Goal: Information Seeking & Learning: Check status

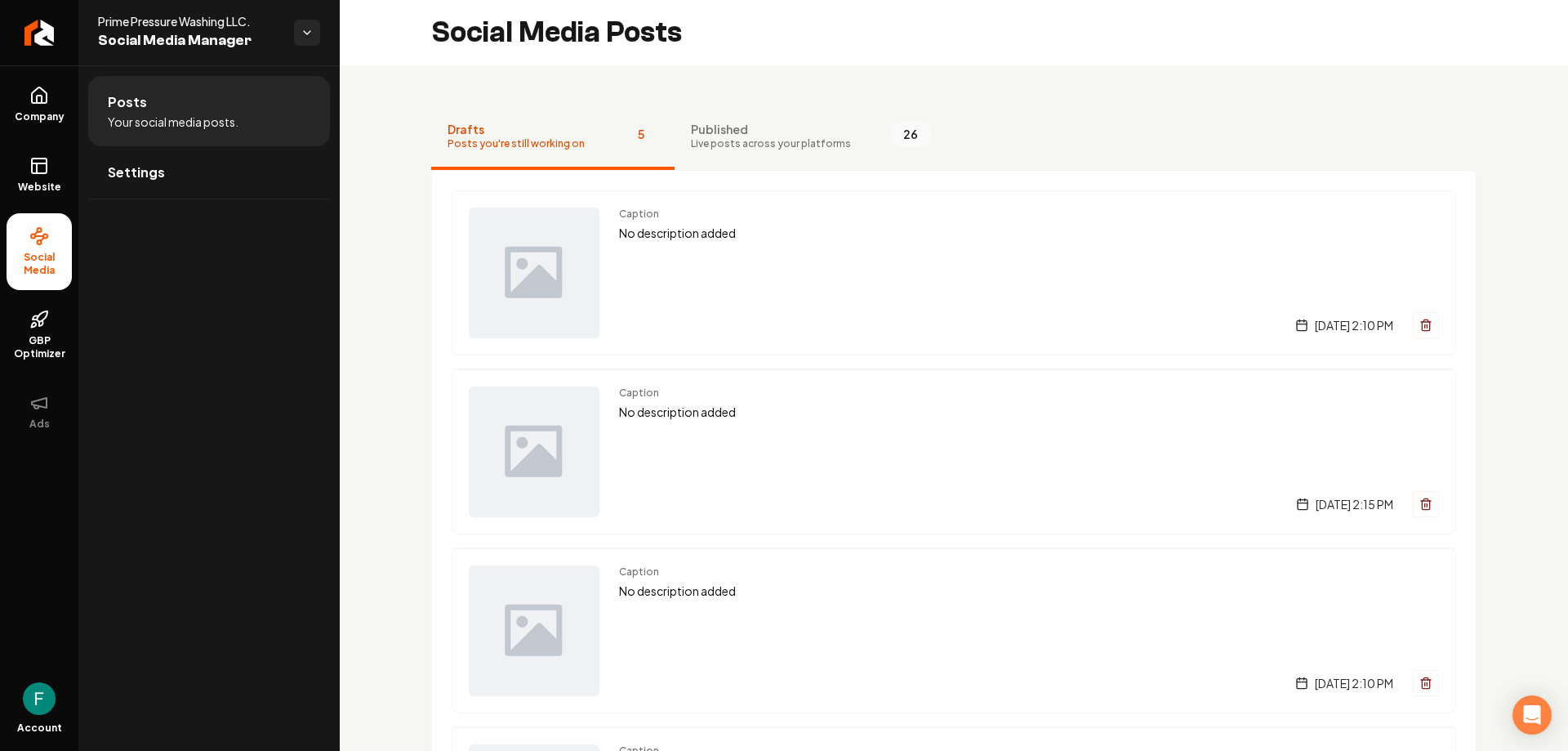
click at [55, 240] on li "Social Media" at bounding box center [40, 252] width 65 height 77
click at [51, 176] on link "Website" at bounding box center [40, 174] width 65 height 63
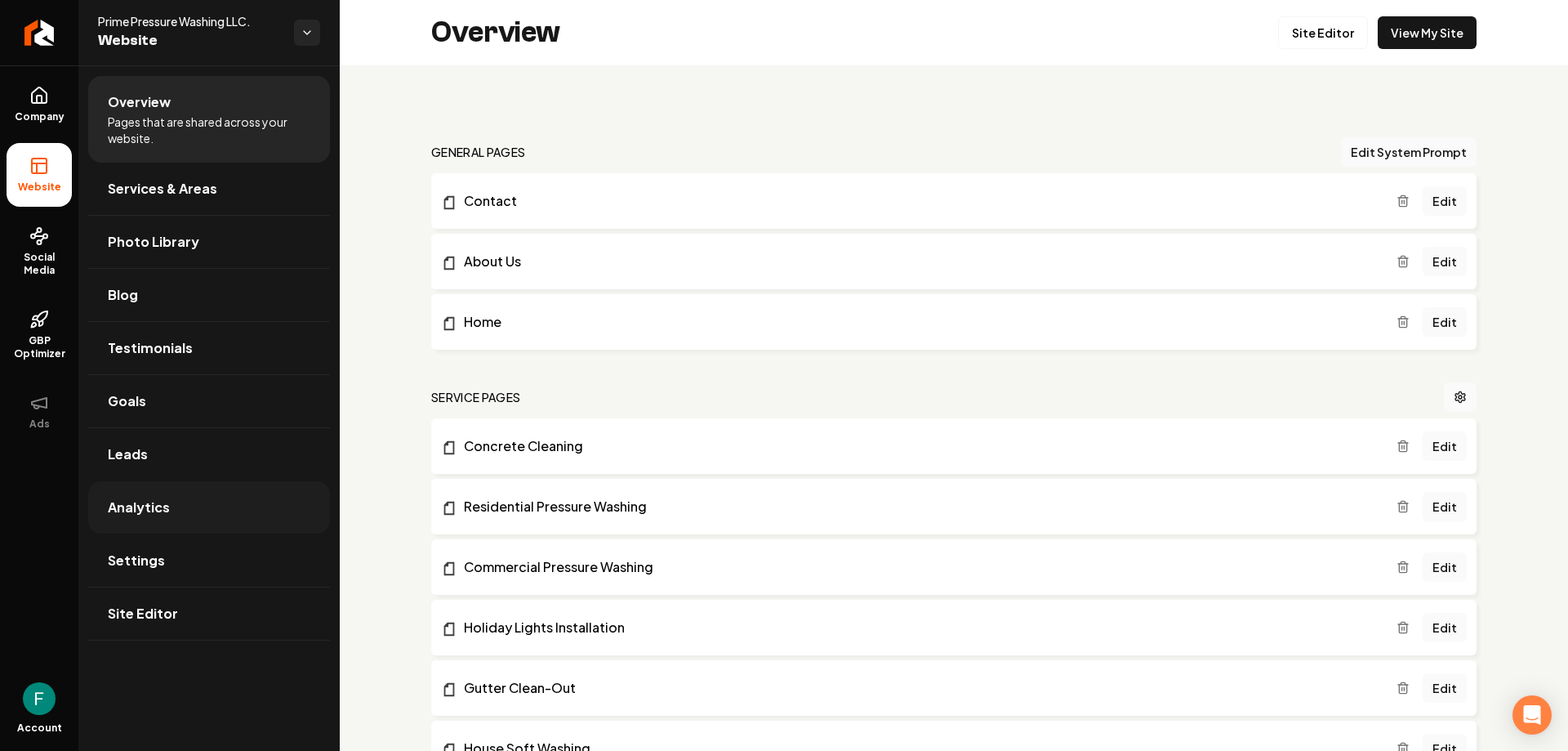
click at [167, 527] on link "Analytics" at bounding box center [209, 507] width 242 height 53
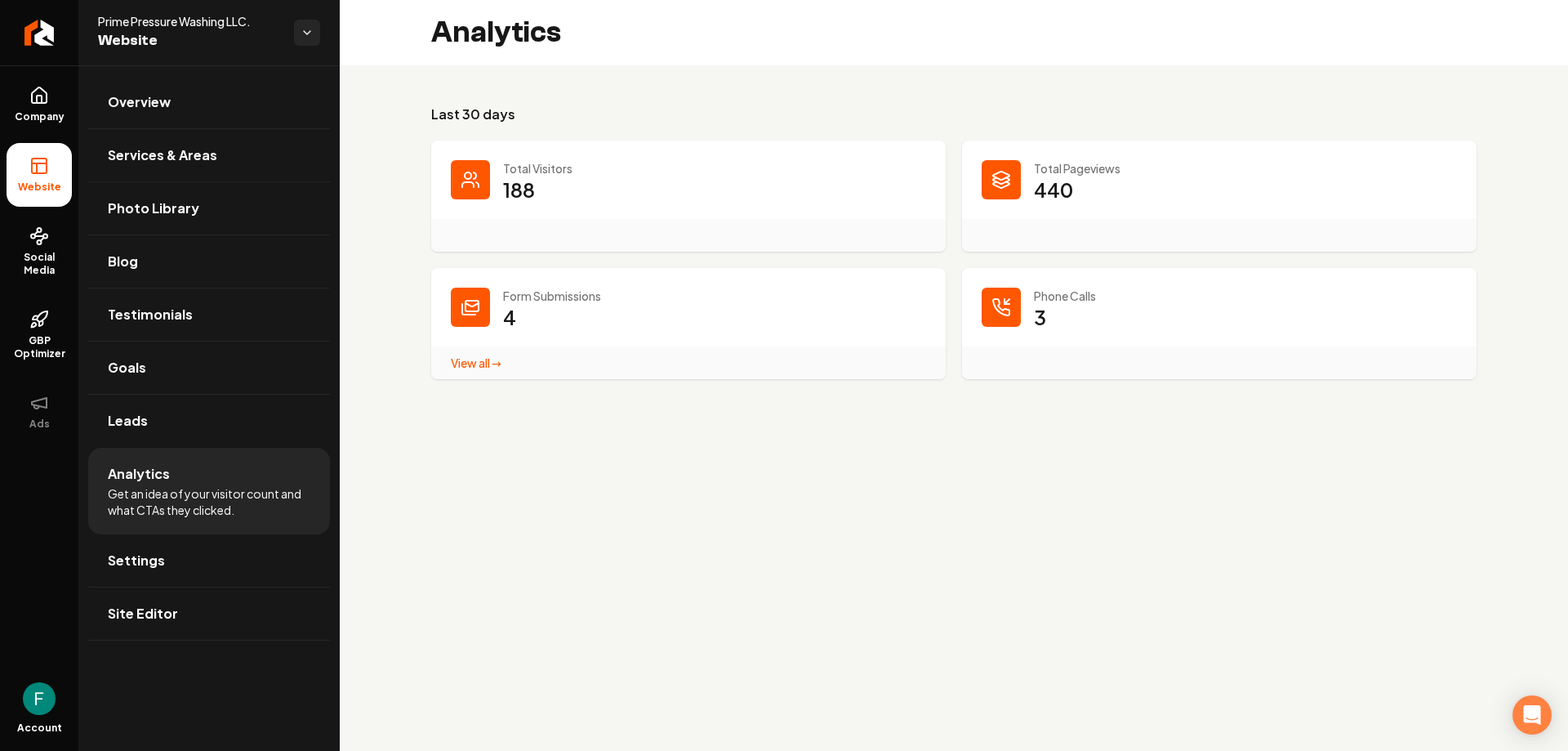
click at [460, 362] on link "View all → Form Submissions stats" at bounding box center [475, 363] width 51 height 15
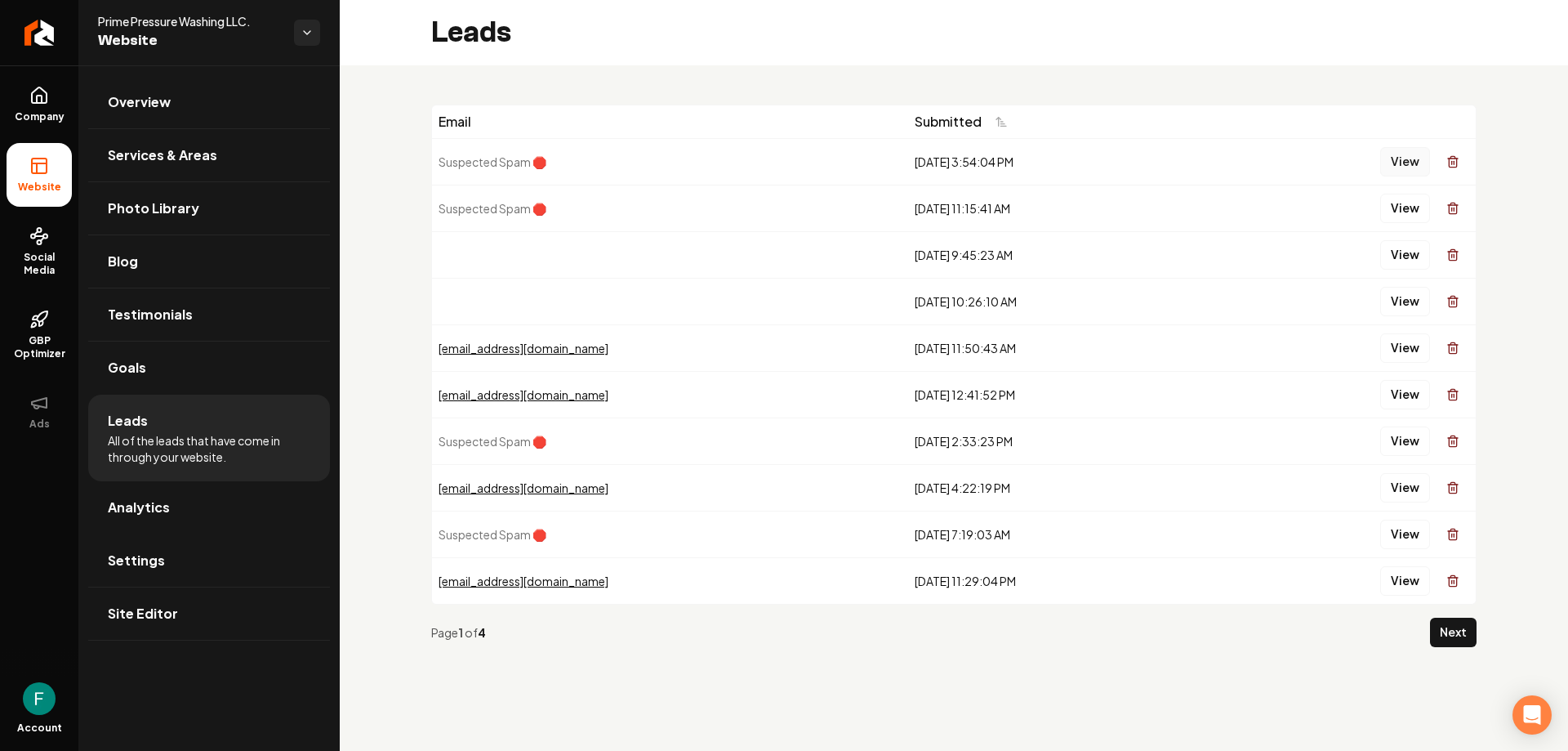
click at [1411, 172] on button "View" at bounding box center [1406, 161] width 50 height 30
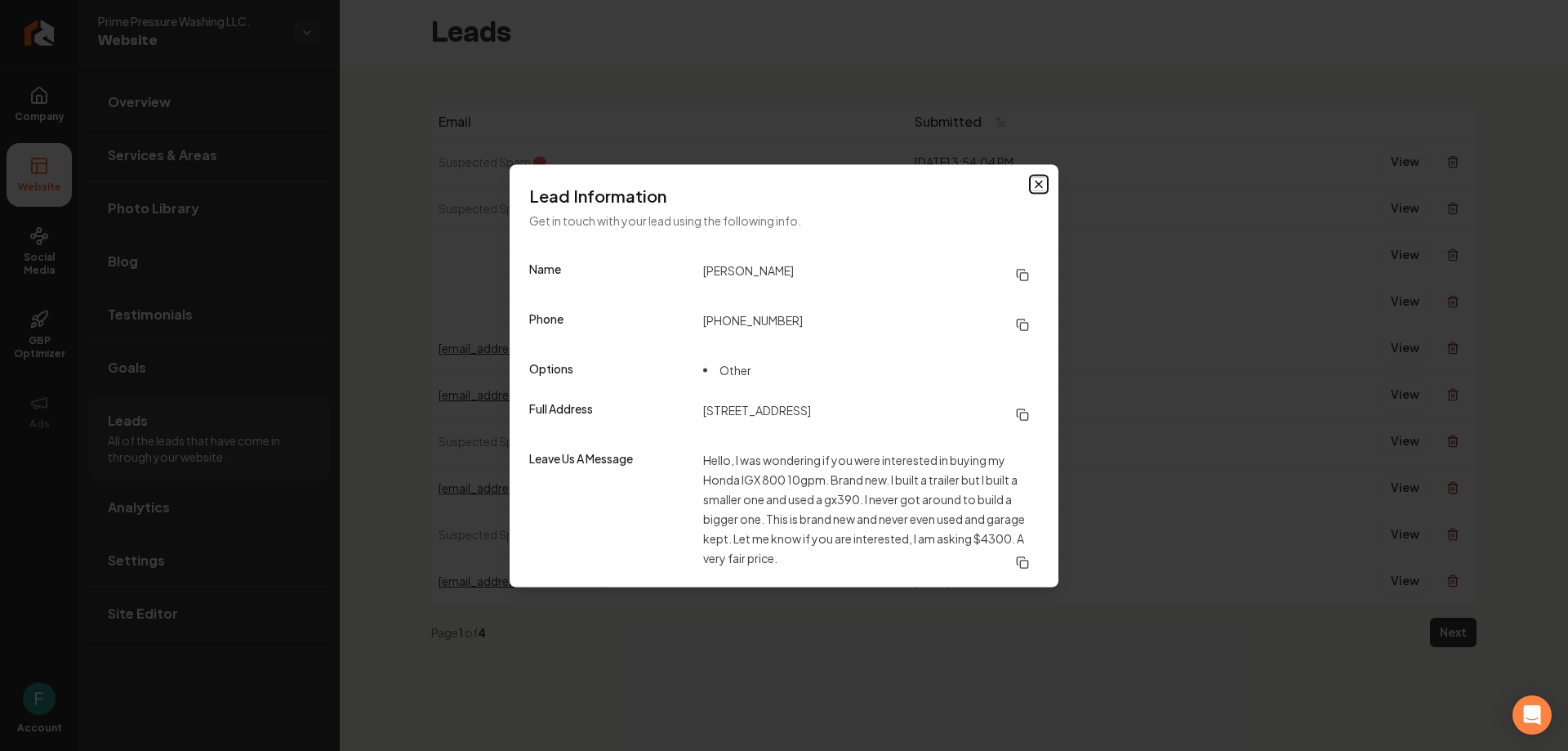
click at [1040, 179] on icon "button" at bounding box center [1038, 183] width 13 height 13
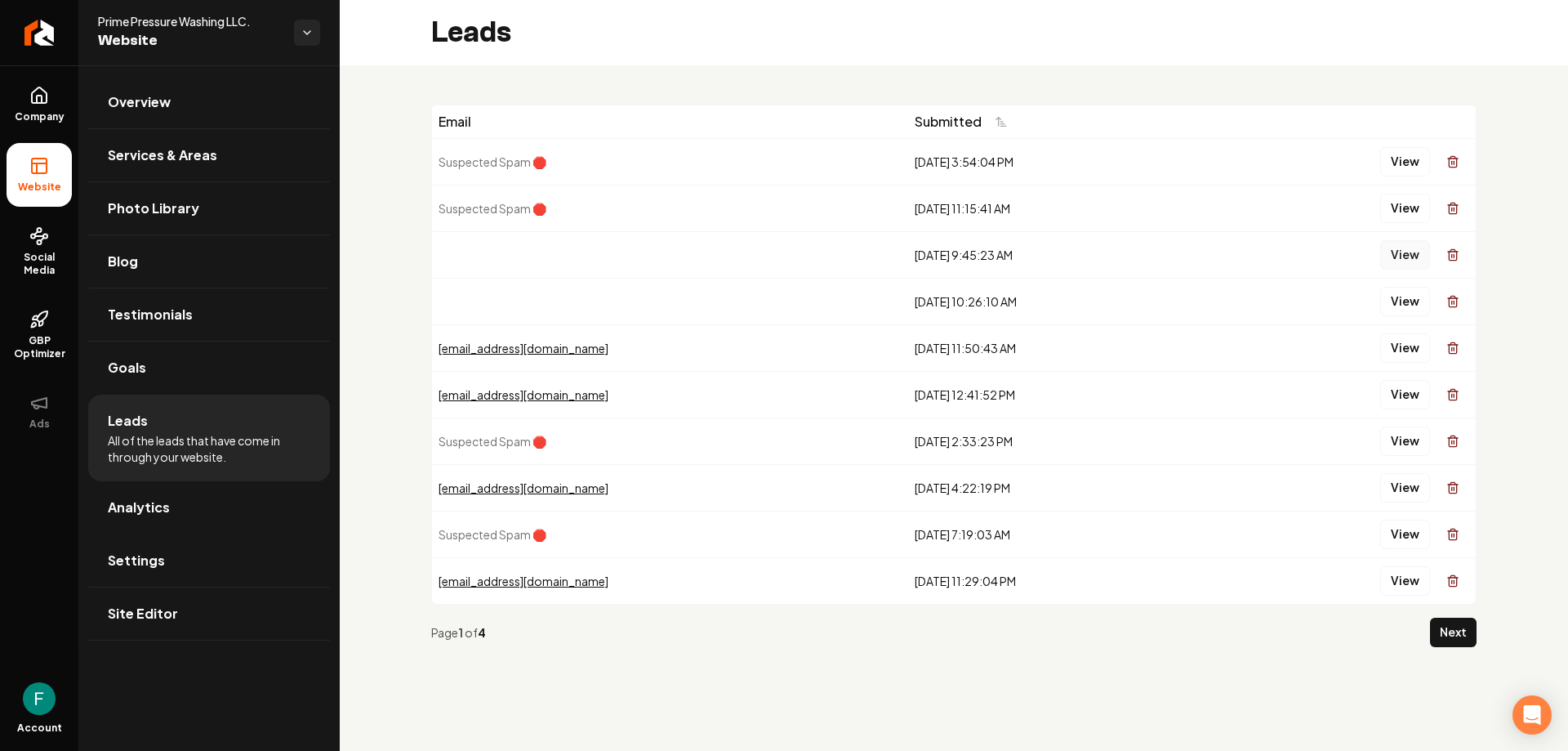
click at [1396, 254] on button "View" at bounding box center [1406, 255] width 50 height 30
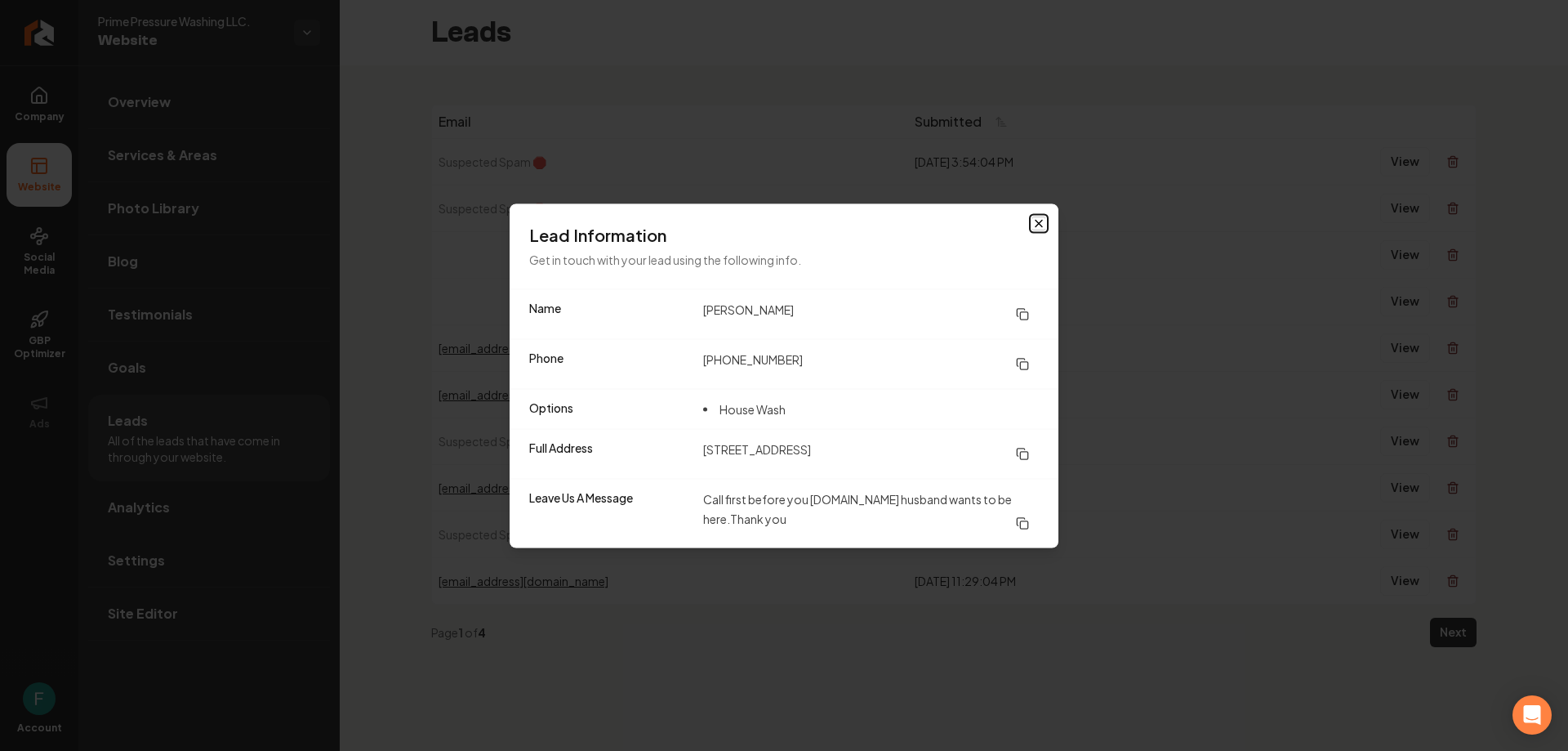
click at [1038, 222] on icon "button" at bounding box center [1039, 223] width 7 height 7
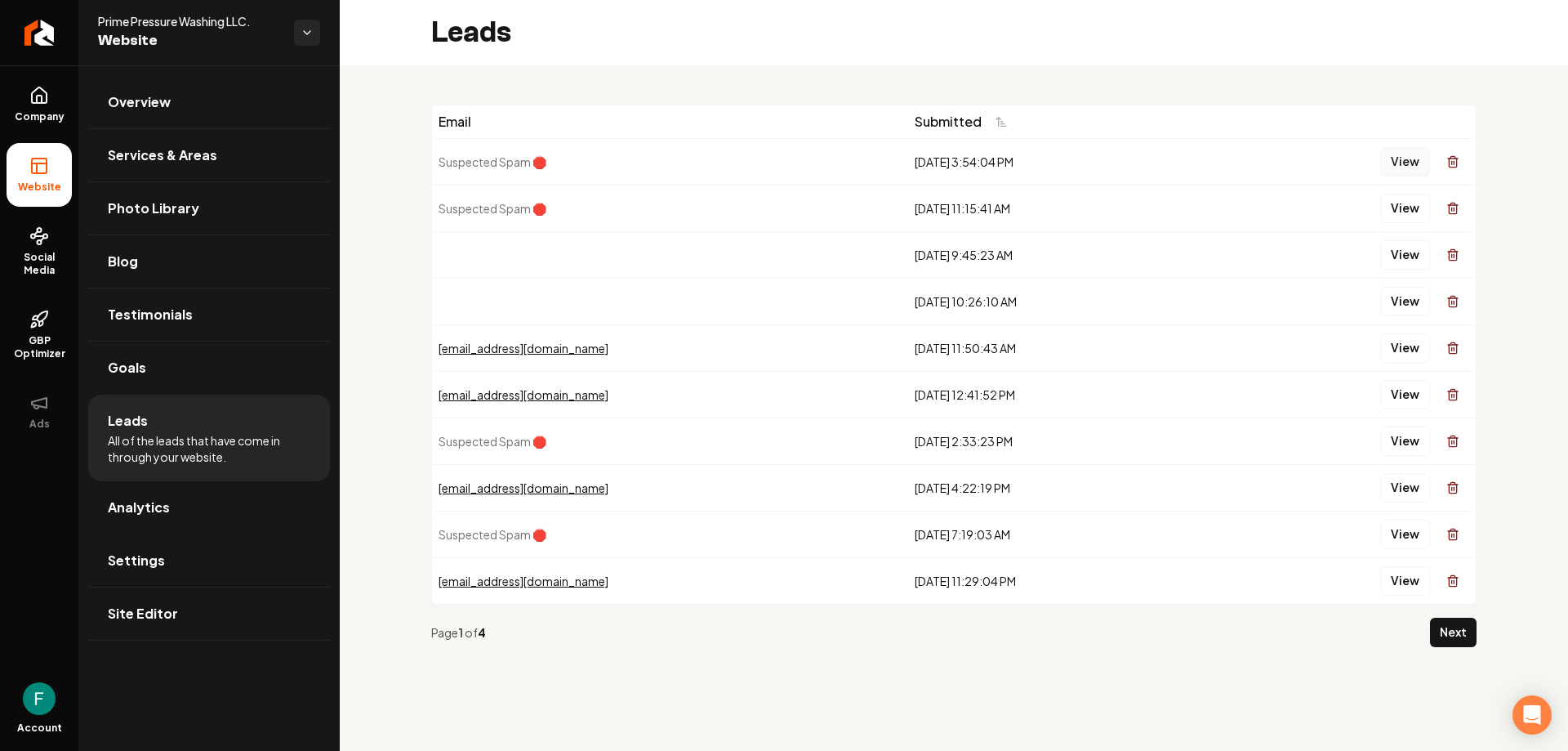
click at [1406, 165] on button "View" at bounding box center [1406, 161] width 50 height 30
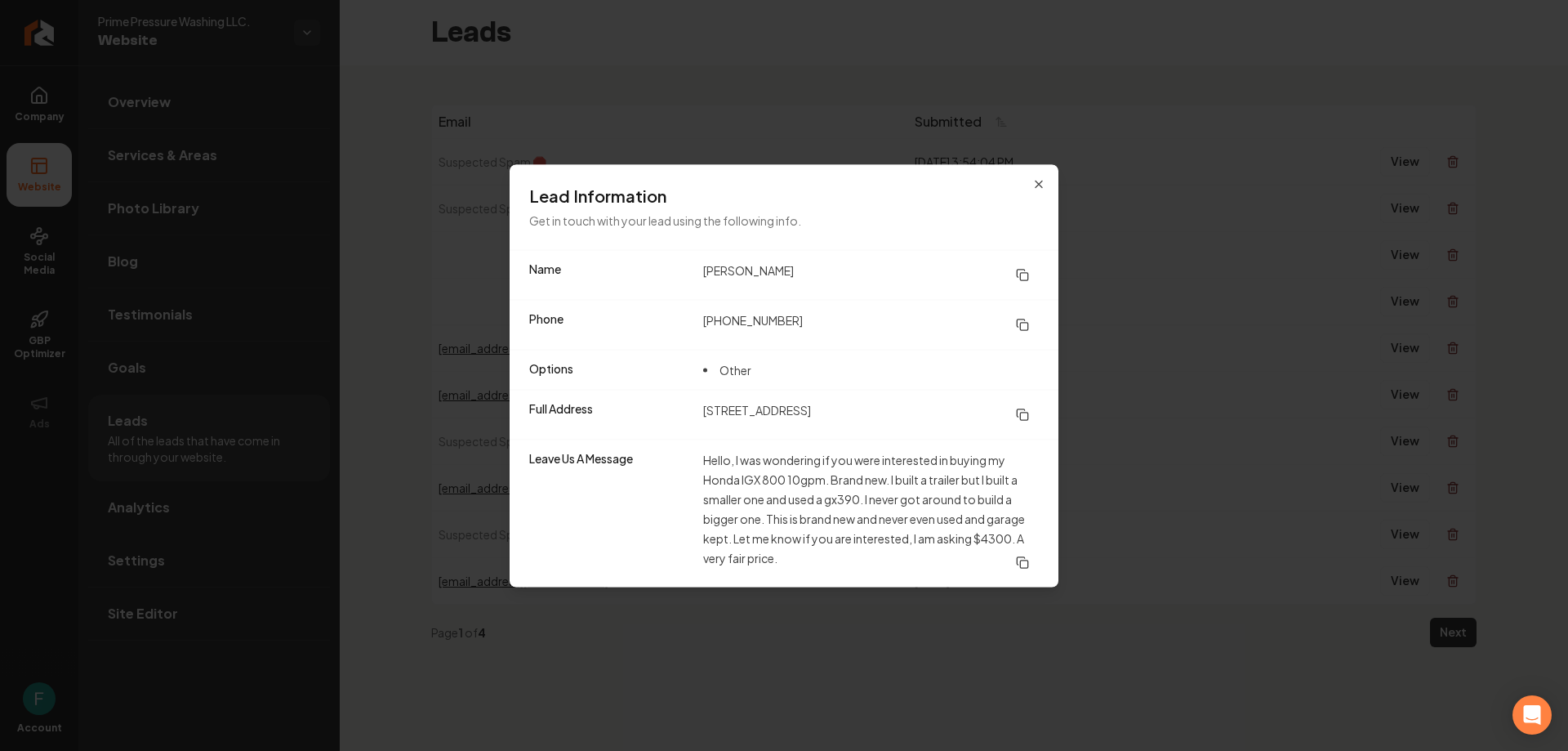
click at [1032, 190] on h3 "Lead Information" at bounding box center [784, 195] width 510 height 23
click at [1037, 188] on icon "button" at bounding box center [1038, 183] width 13 height 13
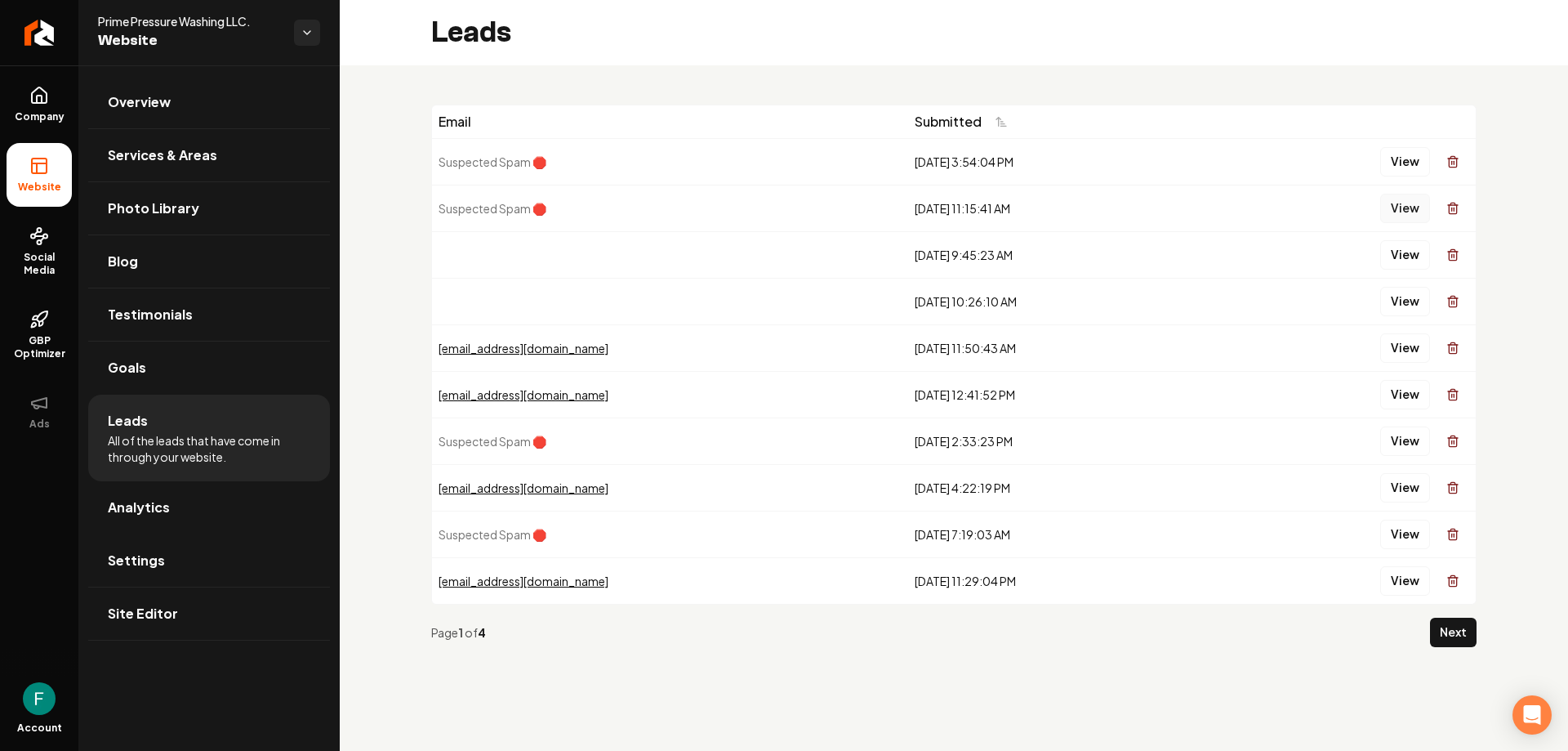
click at [1413, 217] on button "View" at bounding box center [1406, 208] width 50 height 30
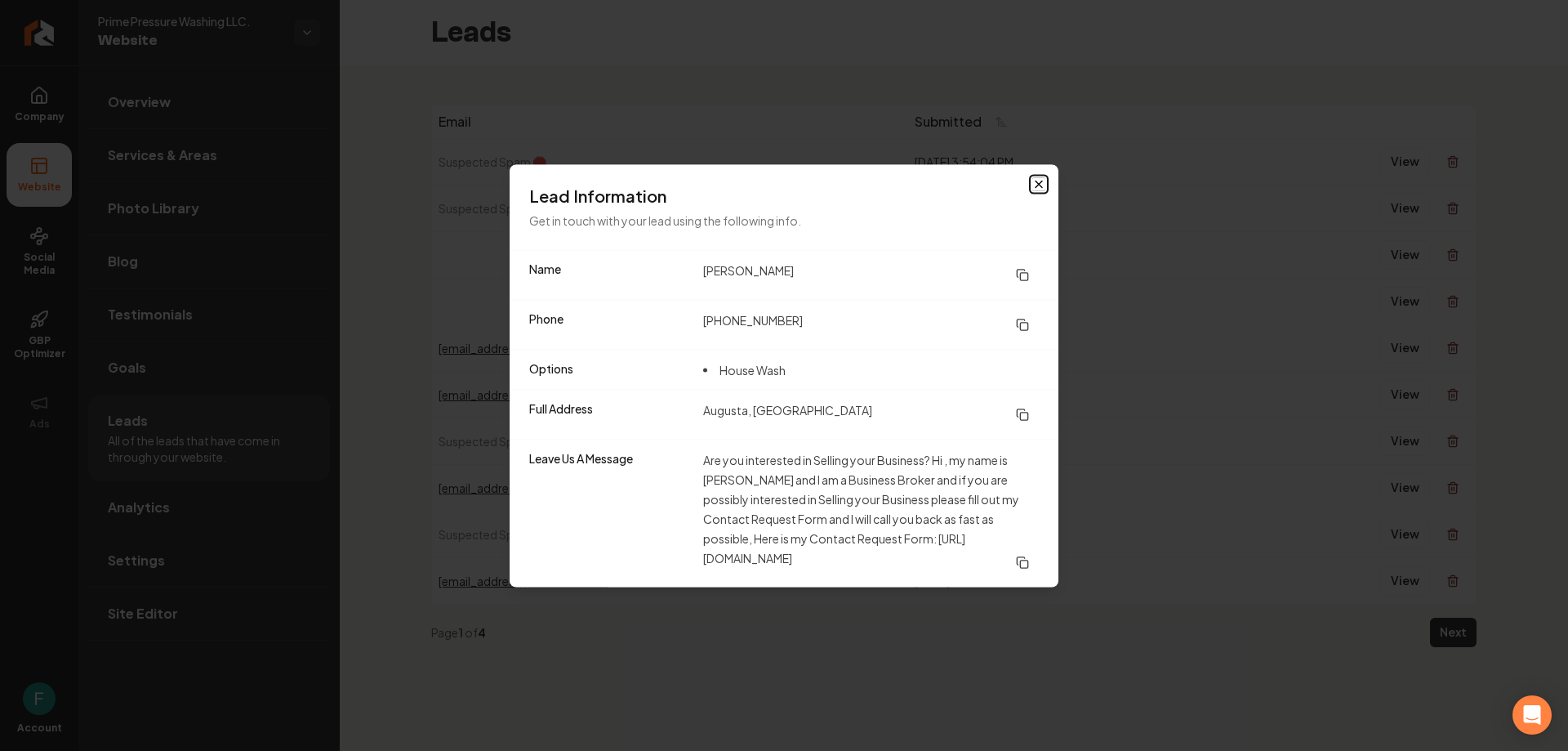
click at [1033, 177] on icon "button" at bounding box center [1038, 183] width 13 height 13
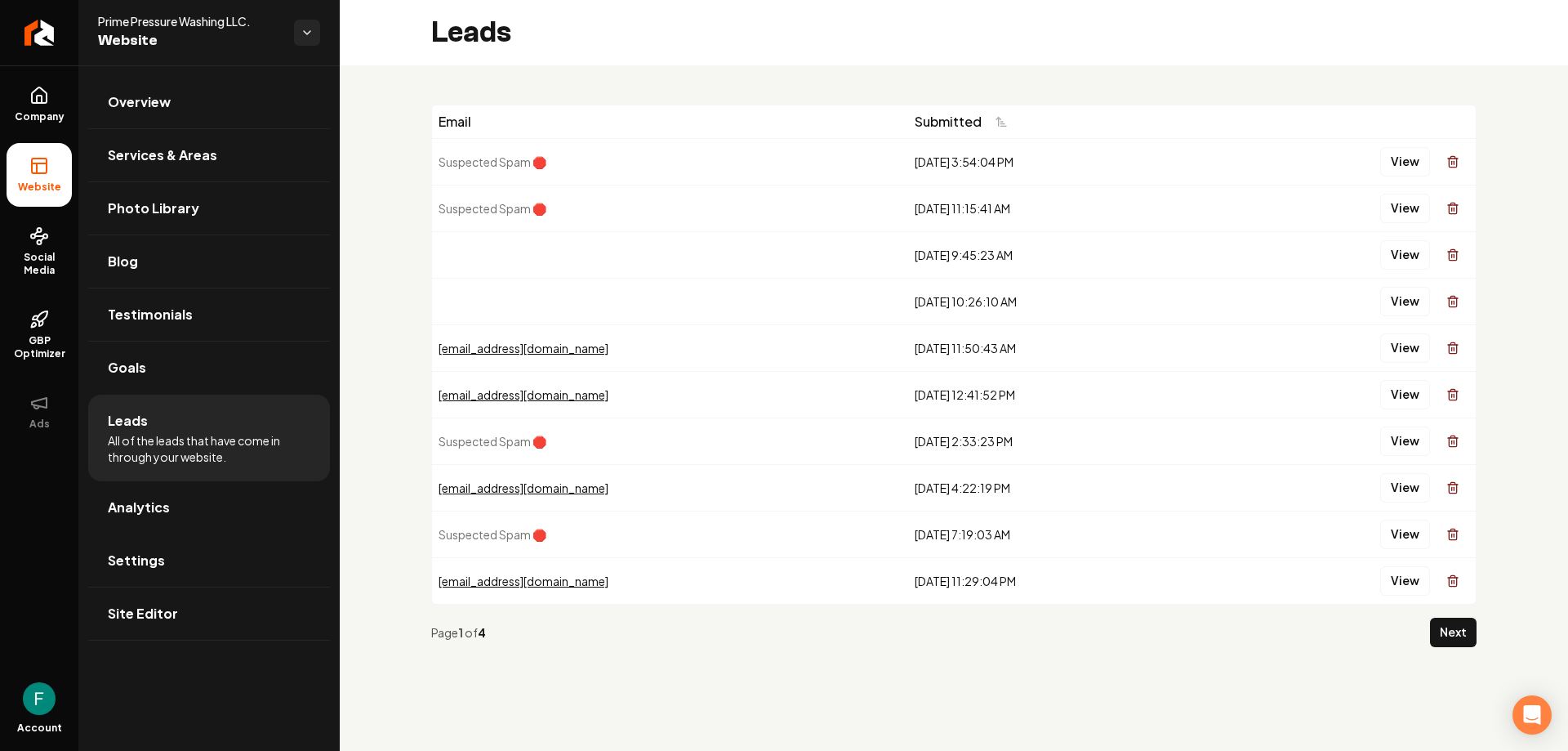
click at [134, 426] on span "Leads" at bounding box center [128, 421] width 40 height 20
drag, startPoint x: 573, startPoint y: 515, endPoint x: 553, endPoint y: 509, distance: 20.9
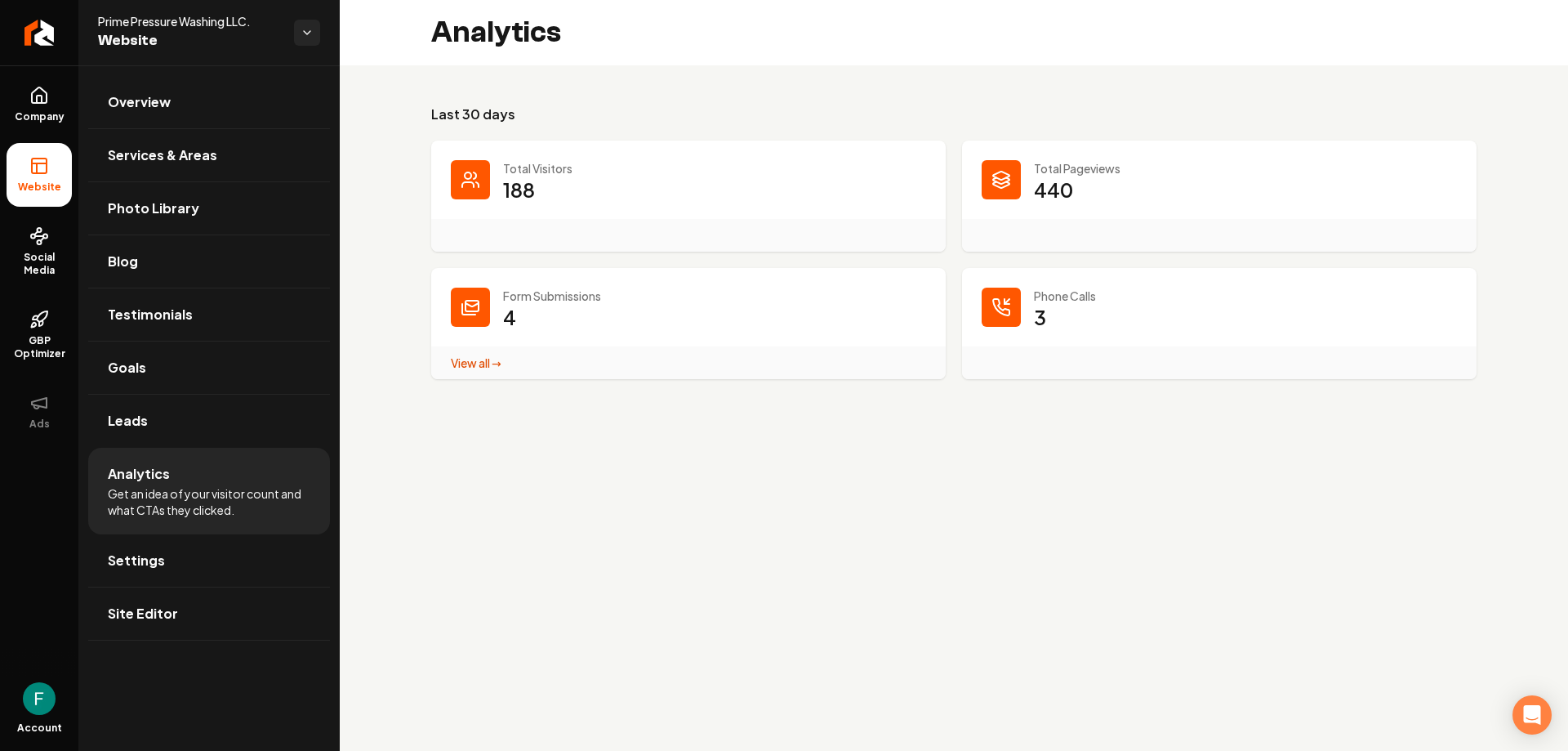
drag, startPoint x: 1065, startPoint y: 310, endPoint x: 1050, endPoint y: 306, distance: 15.5
click at [1062, 309] on dd "3" at bounding box center [1245, 328] width 423 height 49
click at [1035, 310] on p "3" at bounding box center [1040, 317] width 12 height 26
drag, startPoint x: 1035, startPoint y: 310, endPoint x: 1056, endPoint y: 315, distance: 21.6
click at [1056, 315] on dd "3" at bounding box center [1245, 328] width 423 height 49
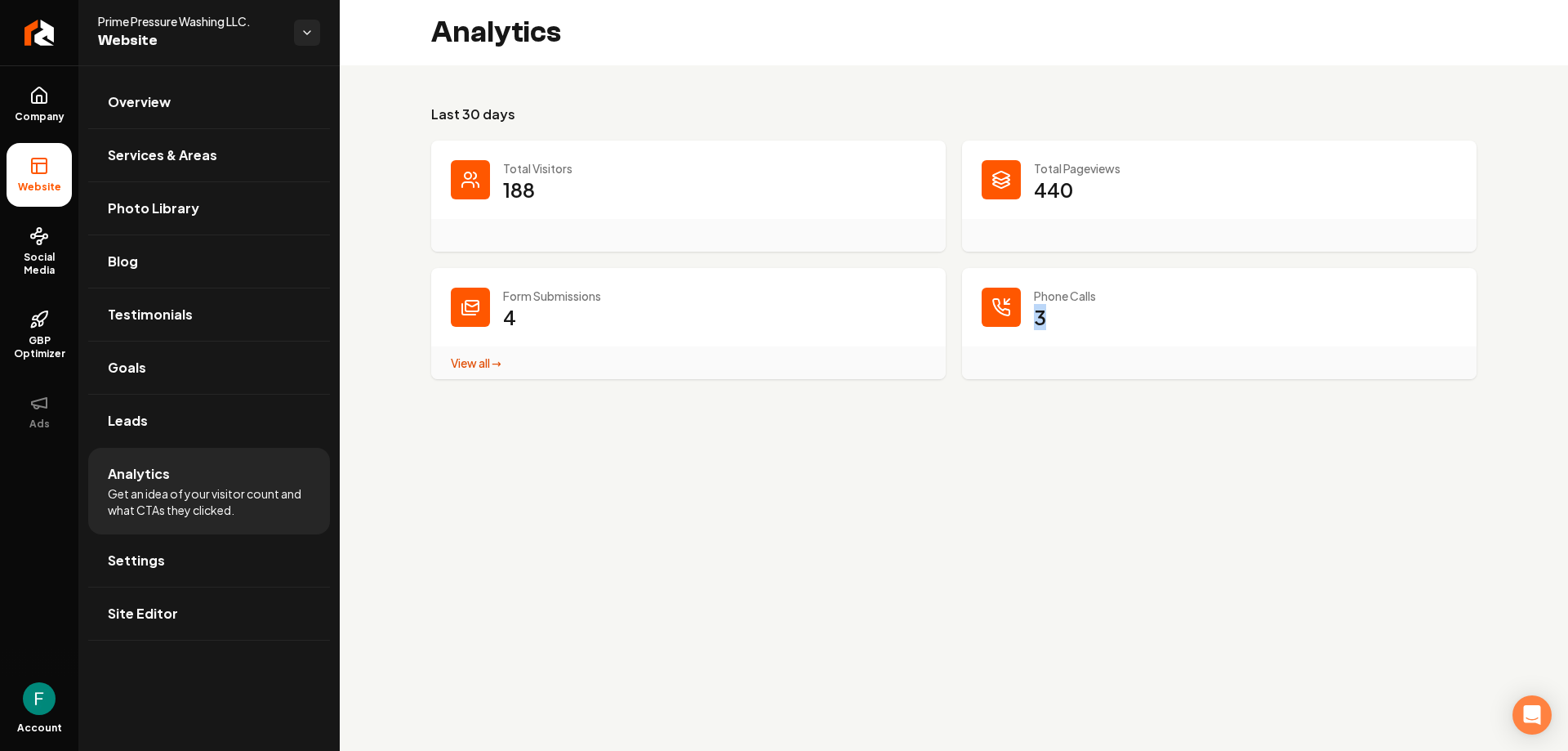
click at [1062, 483] on main "Analytics Last 30 days Total Visitors 188 Total Pageviews 440 Form Submissions …" at bounding box center [954, 376] width 1228 height 751
